Goal: Information Seeking & Learning: Understand process/instructions

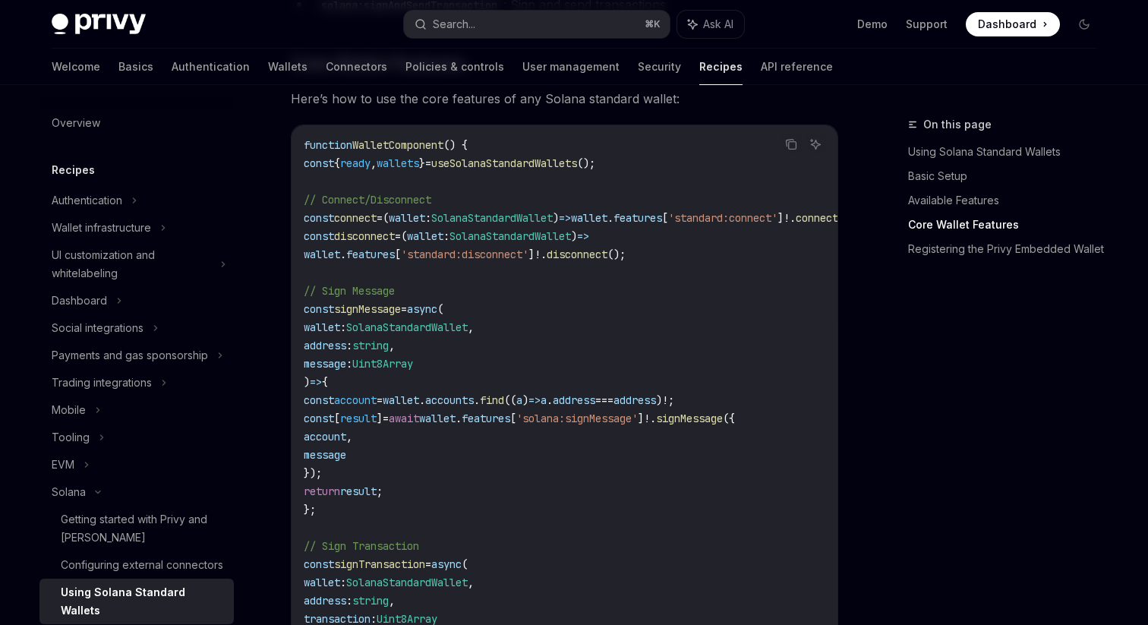
scroll to position [740, 0]
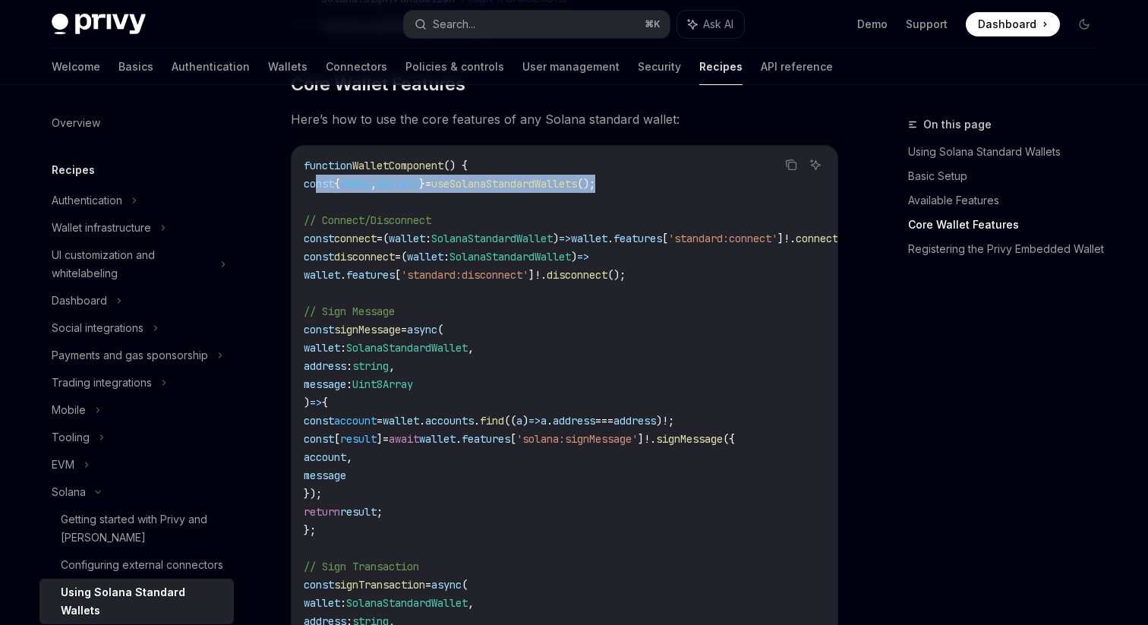
drag, startPoint x: 647, startPoint y: 189, endPoint x: 317, endPoint y: 185, distance: 329.6
click at [317, 185] on code "function WalletComponent () { const { ready , wallets } = useSolanaStandardWall…" at bounding box center [598, 620] width 589 height 929
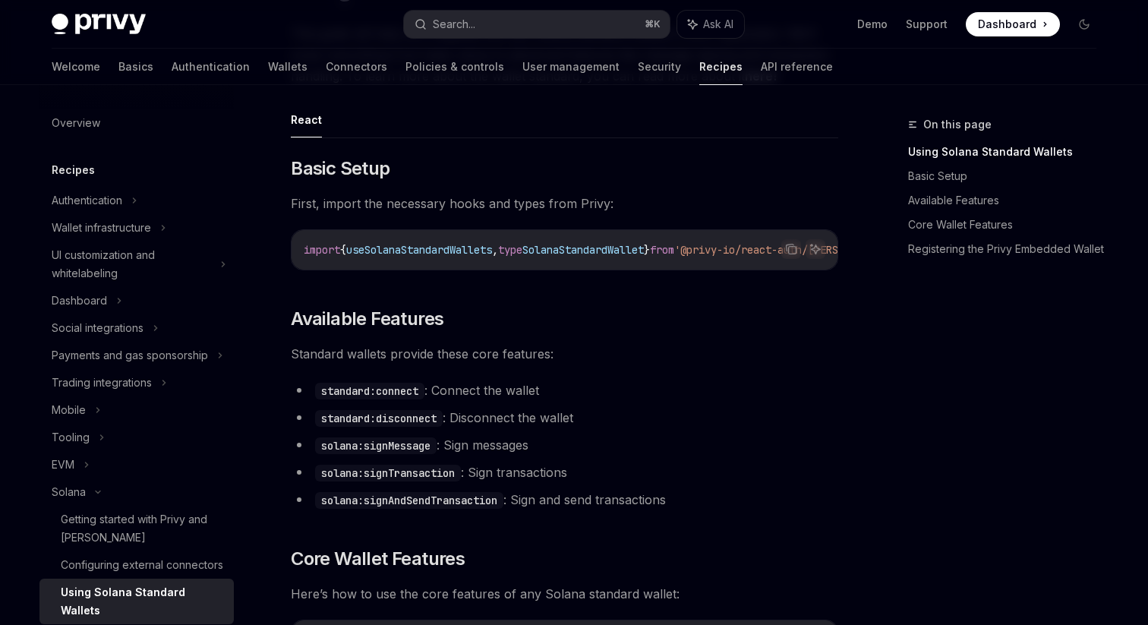
scroll to position [0, 115]
click at [789, 252] on icon "Copy the contents from the code block" at bounding box center [793, 250] width 8 height 8
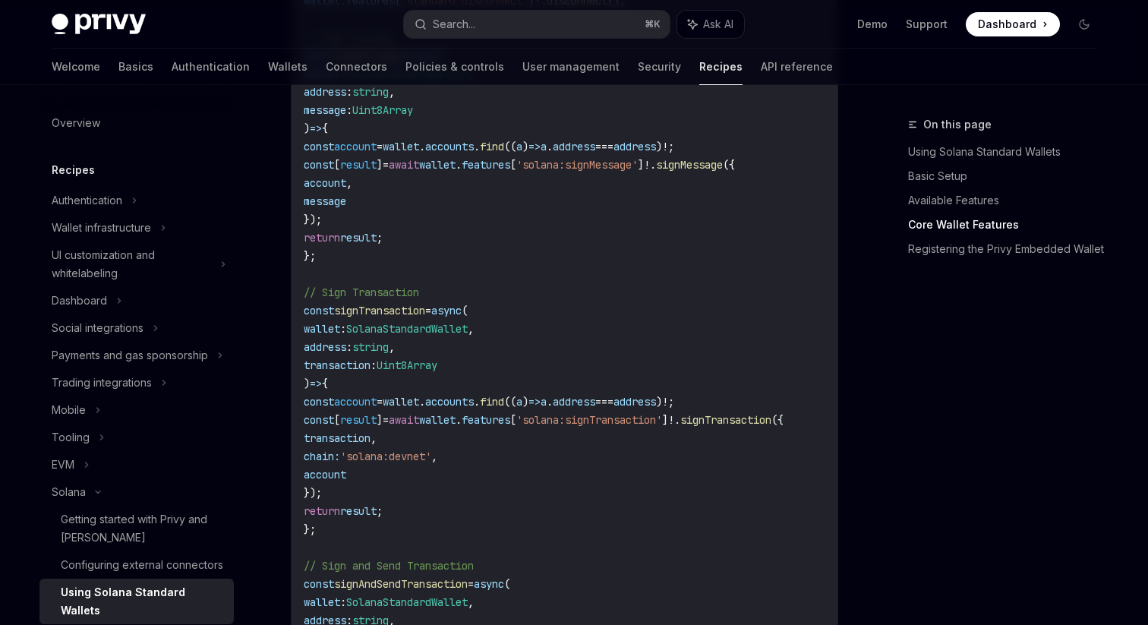
scroll to position [1037, 0]
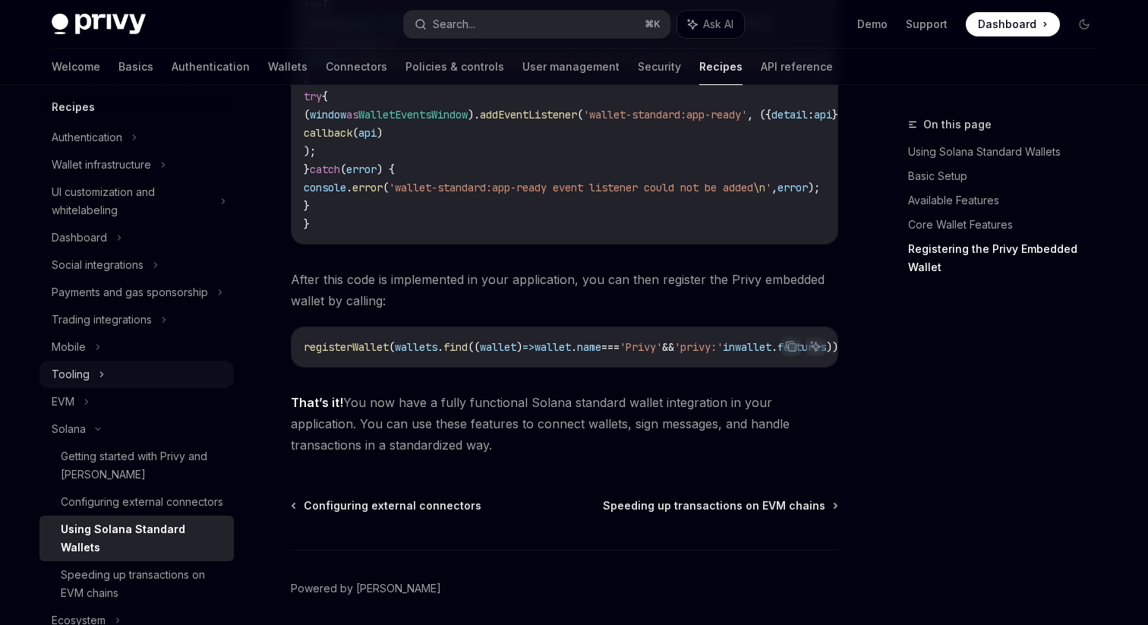
scroll to position [64, 0]
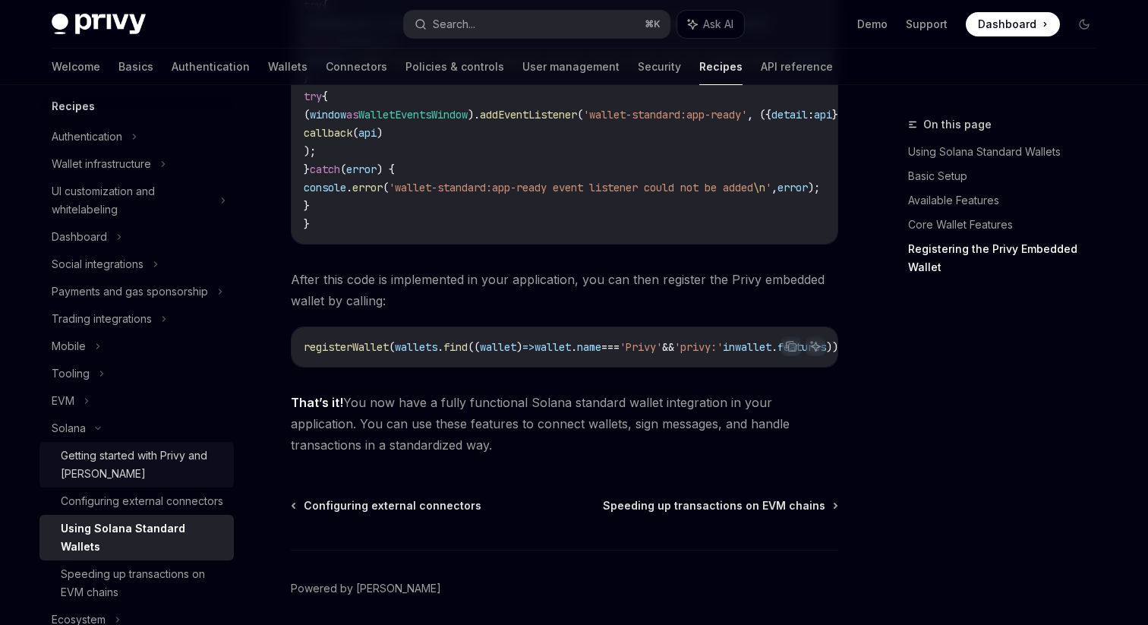
click at [202, 469] on div "Getting started with Privy and [PERSON_NAME]" at bounding box center [143, 464] width 164 height 36
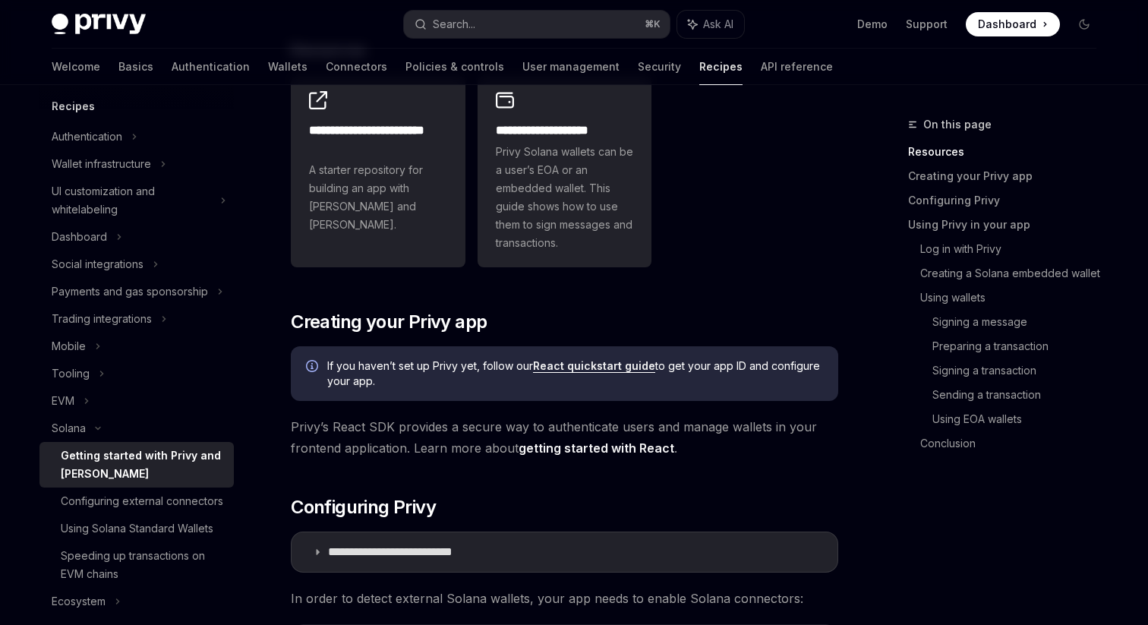
scroll to position [200, 0]
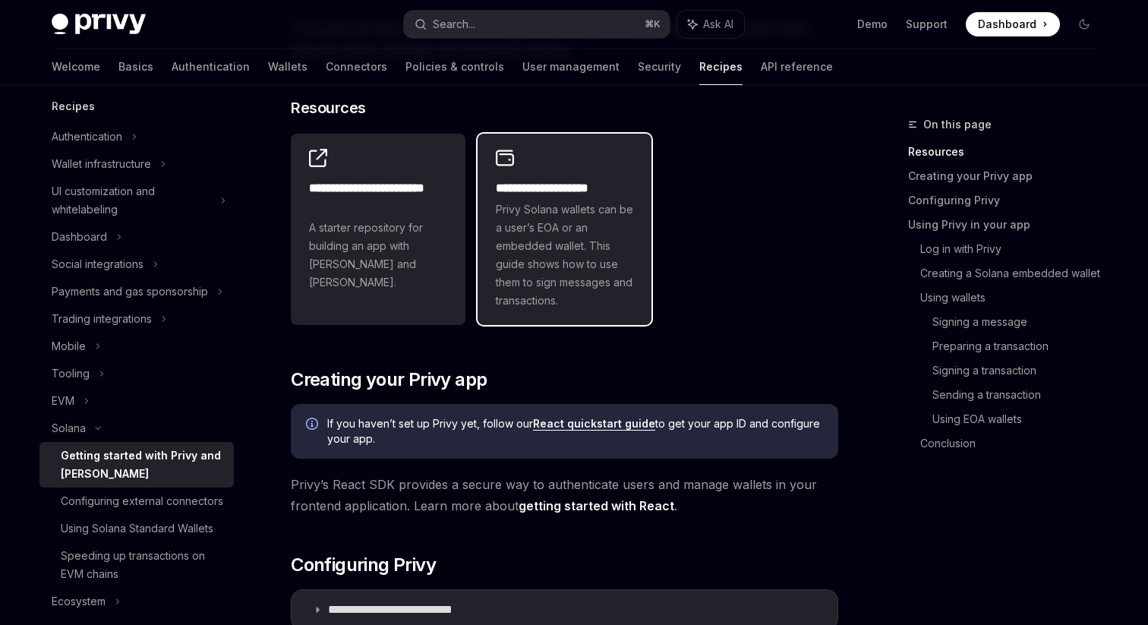
click at [535, 227] on span "Privy Solana wallets can be a user’s EOA or an embedded wallet. This guide show…" at bounding box center [565, 254] width 138 height 109
type textarea "*"
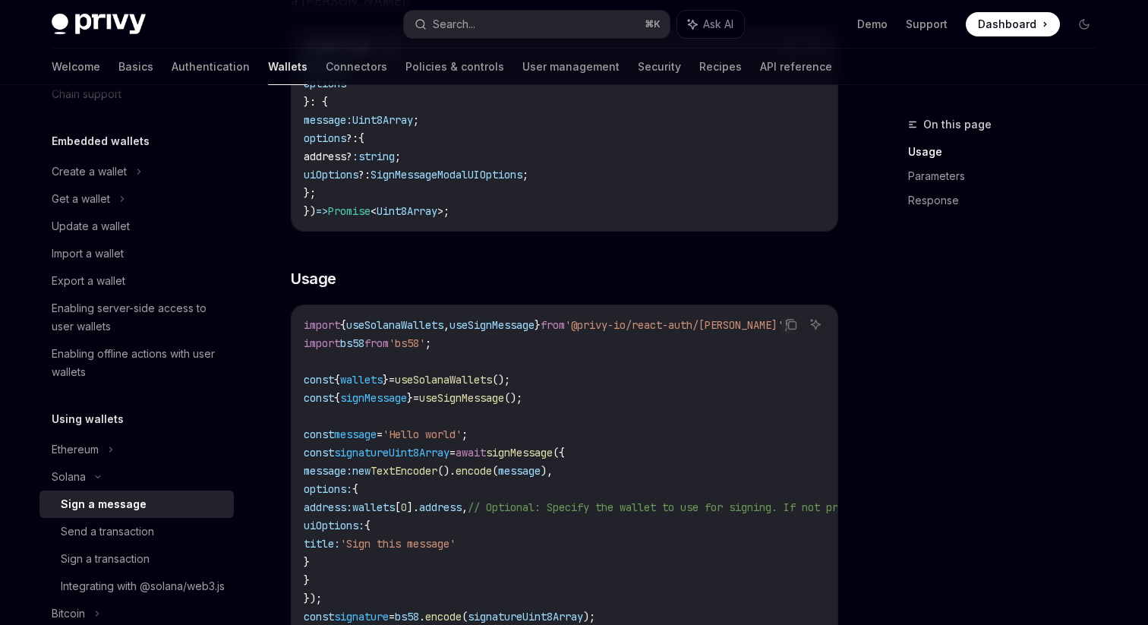
scroll to position [344, 0]
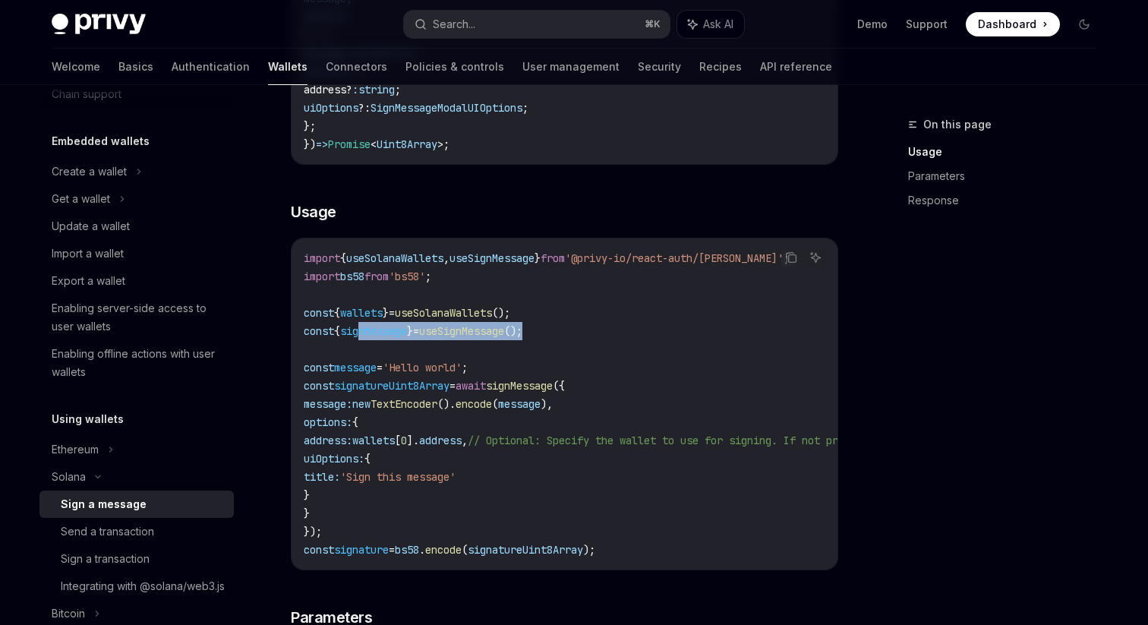
drag, startPoint x: 550, startPoint y: 327, endPoint x: 366, endPoint y: 326, distance: 183.8
click at [366, 327] on span "const { signMessage } = useSignMessage ();" at bounding box center [413, 331] width 219 height 14
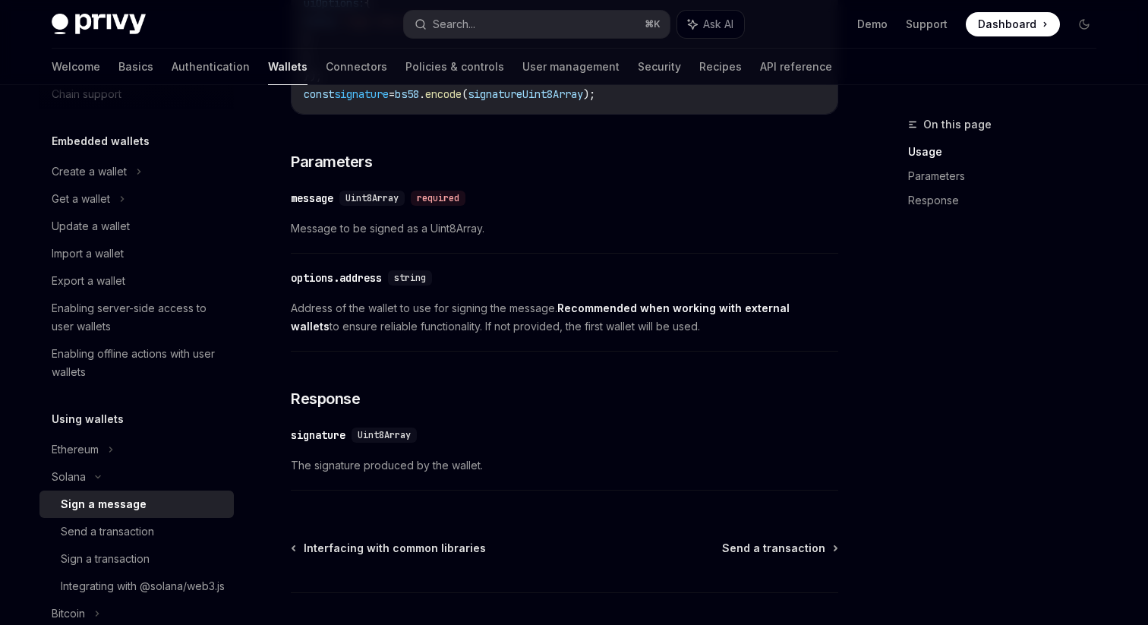
scroll to position [749, 0]
